Goal: Find specific page/section: Find specific page/section

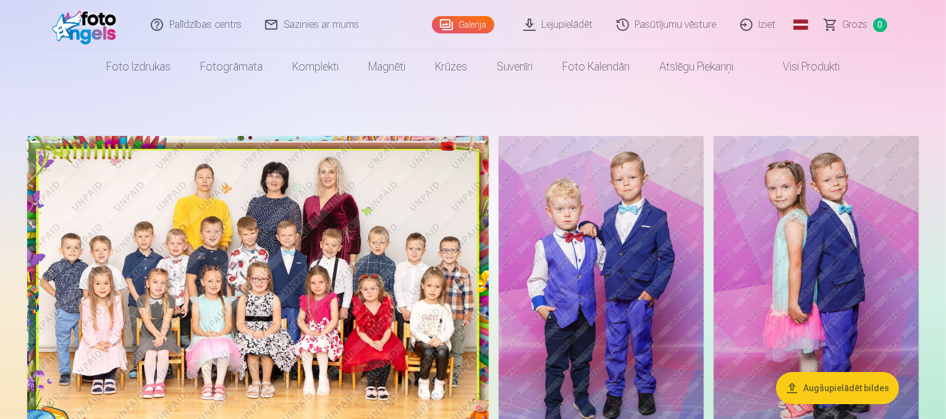
click at [682, 32] on link "Pasūtījumu vēsture" at bounding box center [667, 24] width 124 height 49
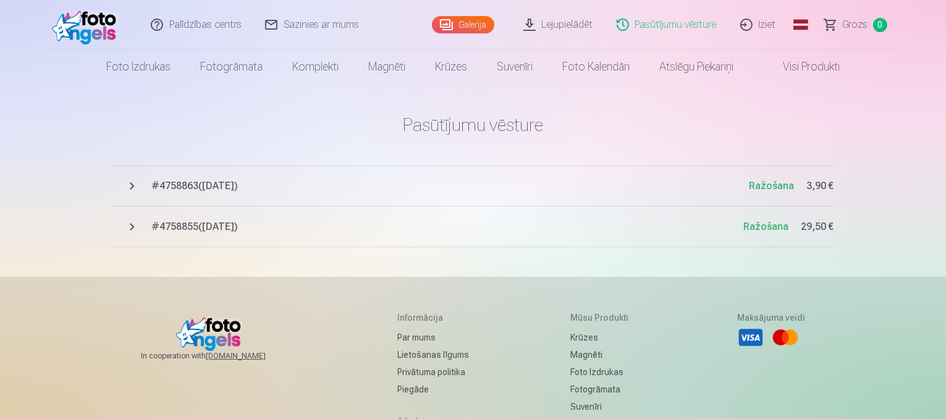
click at [587, 26] on link "Lejupielādēt" at bounding box center [558, 24] width 93 height 49
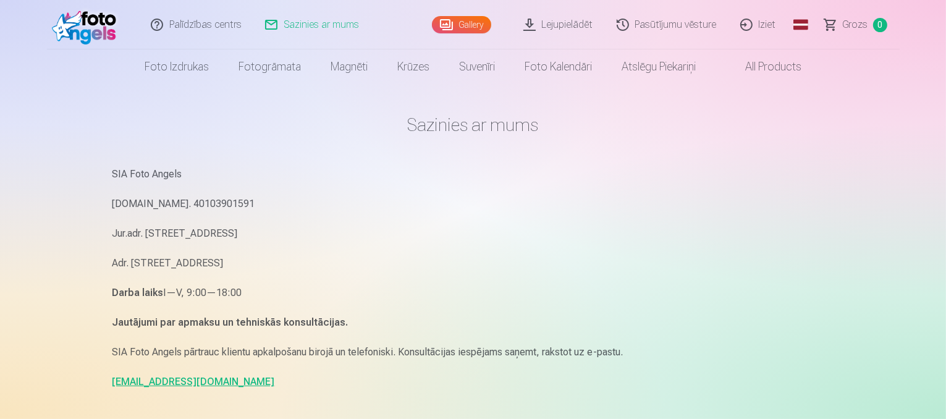
click at [186, 385] on link "info@fotoangels.lv" at bounding box center [193, 382] width 162 height 12
click at [736, 211] on p "Reg.Nr. 40103901591" at bounding box center [473, 203] width 722 height 17
click at [579, 28] on link "Lejupielādēt" at bounding box center [558, 24] width 93 height 49
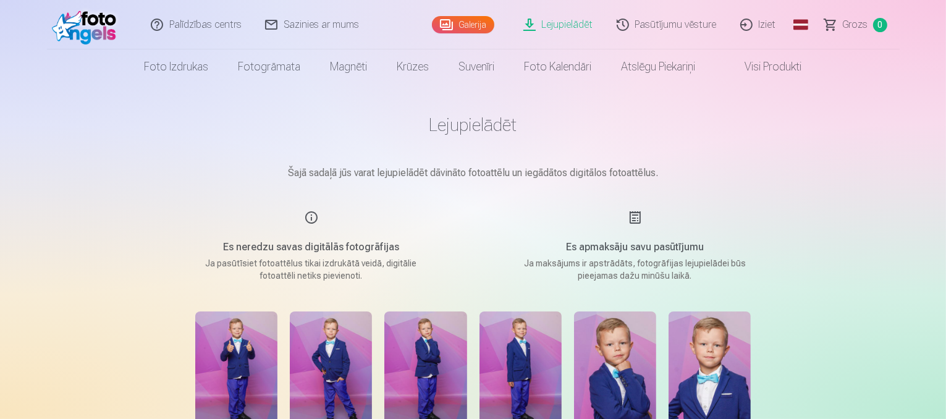
click at [314, 218] on div "Es neredzu savas digitālās fotogrāfijas Ja pasūtīsiet fotoattēlus tikai izdrukā…" at bounding box center [311, 246] width 294 height 72
click at [211, 21] on link "Palīdzības centrs" at bounding box center [197, 24] width 114 height 49
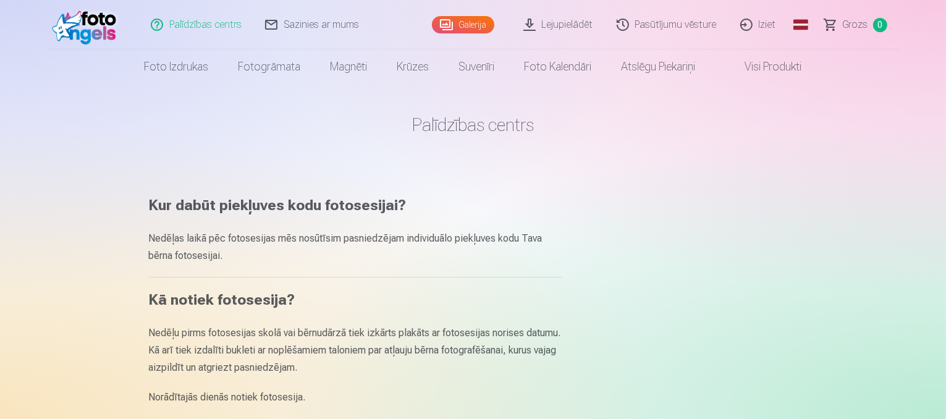
click at [705, 28] on link "Pasūtījumu vēsture" at bounding box center [667, 24] width 124 height 49
